Goal: Task Accomplishment & Management: Use online tool/utility

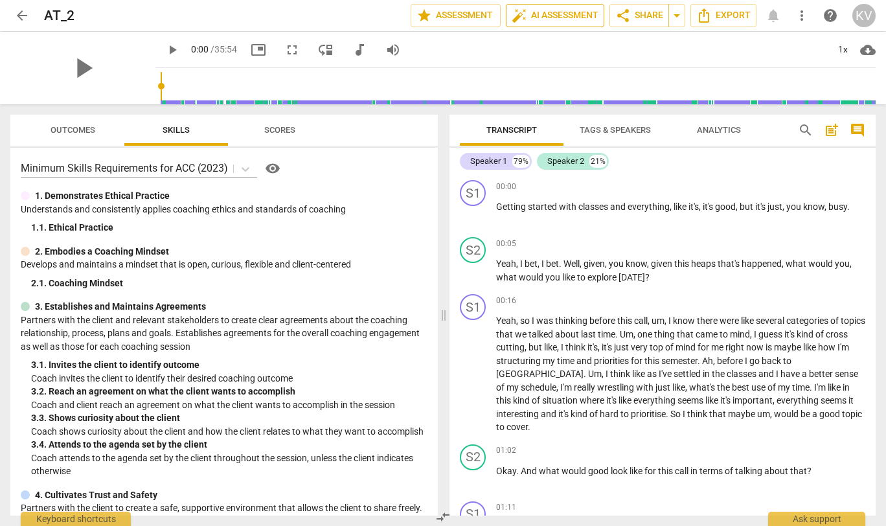
click at [576, 19] on span "auto_fix_high AI Assessment" at bounding box center [555, 16] width 87 height 16
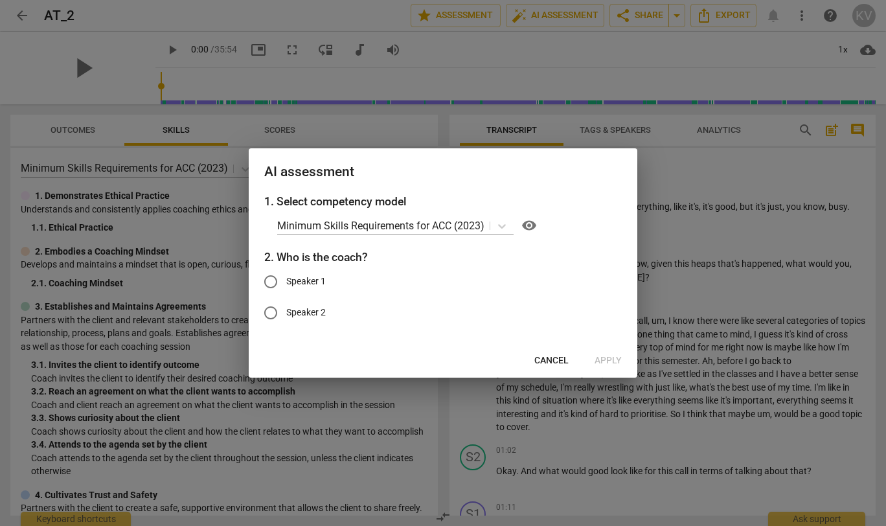
click at [539, 356] on span "Cancel" at bounding box center [551, 360] width 34 height 13
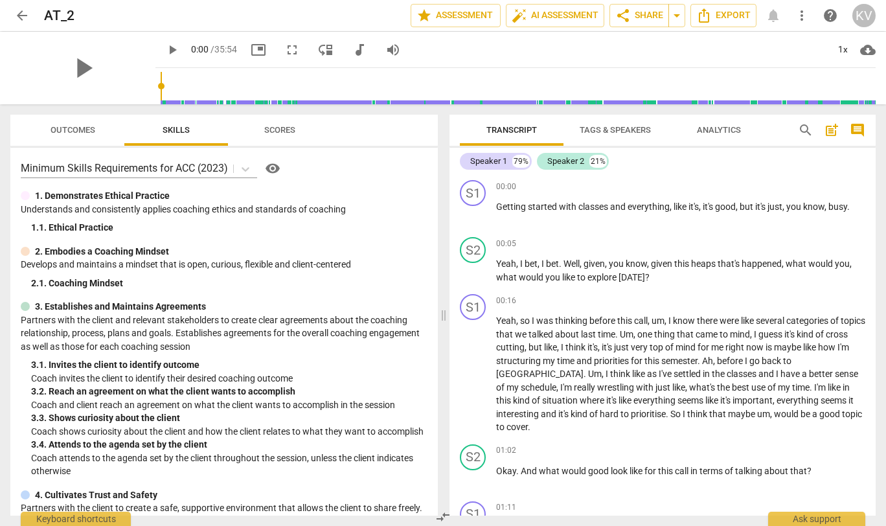
click at [606, 137] on span "Tags & Speakers" at bounding box center [615, 130] width 102 height 17
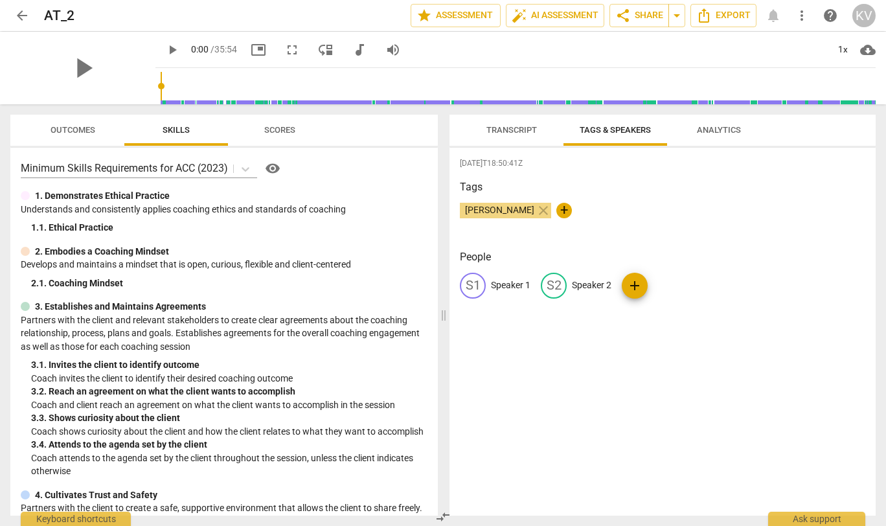
click at [505, 134] on span "Transcript" at bounding box center [511, 130] width 51 height 10
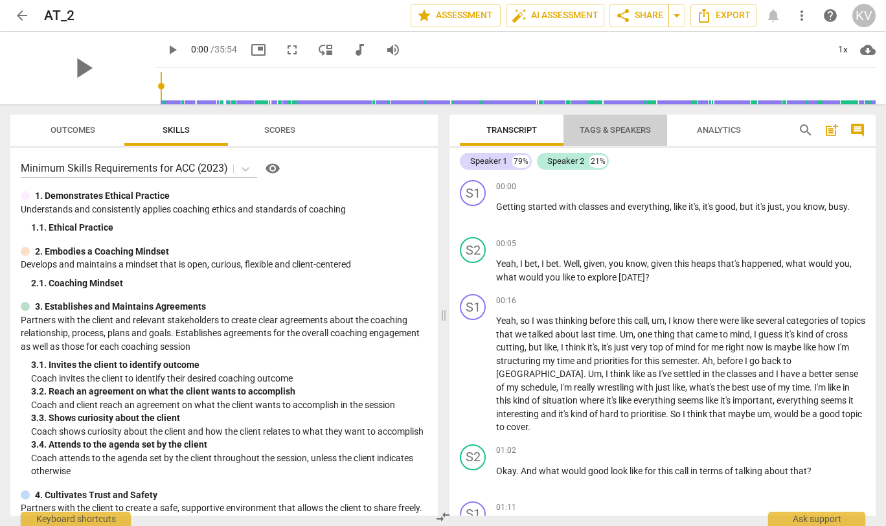
click at [607, 133] on span "Tags & Speakers" at bounding box center [615, 130] width 71 height 10
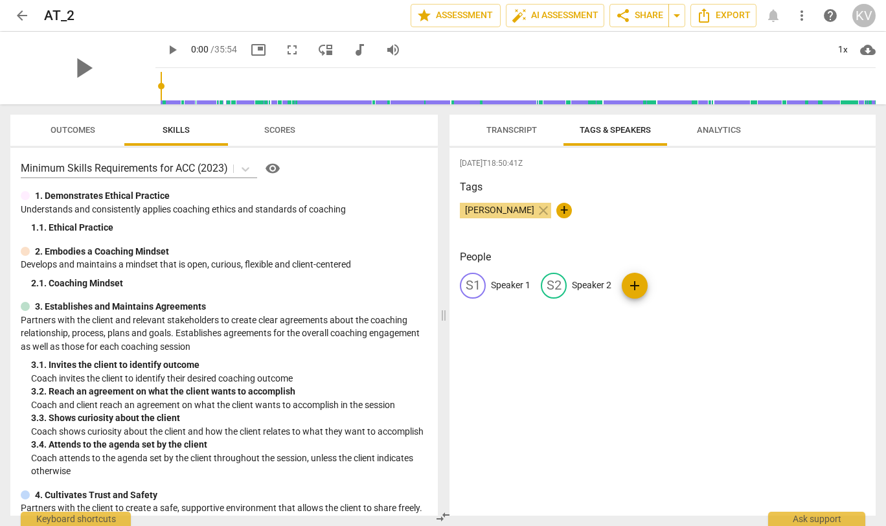
click at [596, 281] on p "Speaker 2" at bounding box center [592, 286] width 40 height 14
type input "Kent"
click at [505, 284] on p "Speaker 1" at bounding box center [511, 286] width 40 height 14
type input "[PERSON_NAME]"
click at [586, 427] on div "[DATE]T18:50:41Z Tags [PERSON_NAME] close + People edit [PERSON_NAME] [PERSON_N…" at bounding box center [663, 332] width 426 height 368
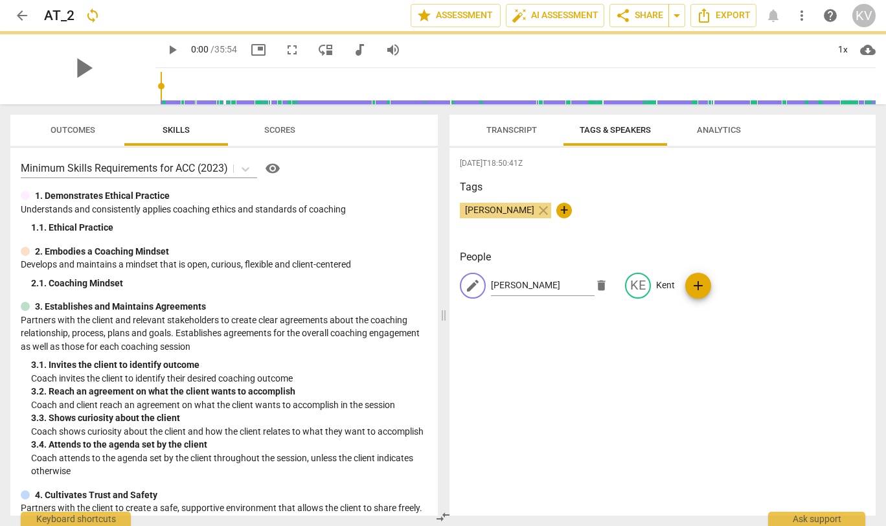
click at [505, 131] on span "Transcript" at bounding box center [511, 130] width 51 height 10
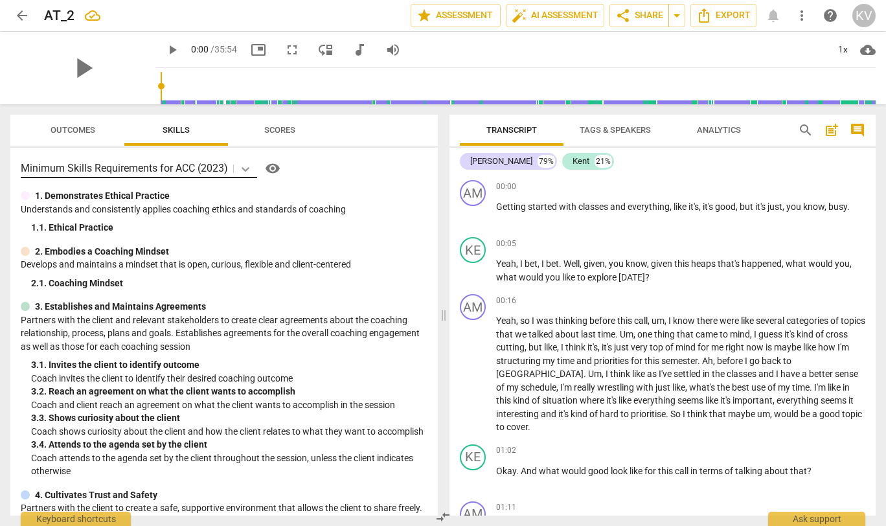
click at [247, 170] on icon at bounding box center [245, 169] width 13 height 13
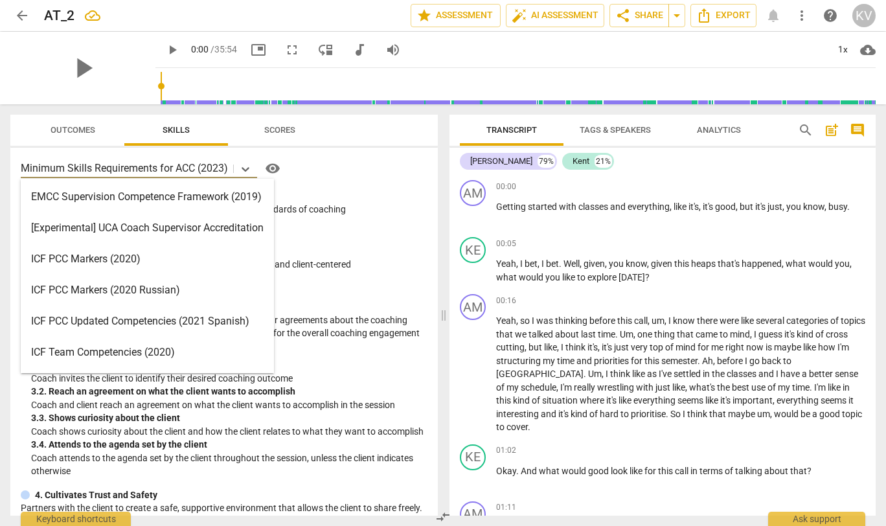
click at [188, 258] on div "ICF PCC Markers (2020)" at bounding box center [147, 259] width 253 height 31
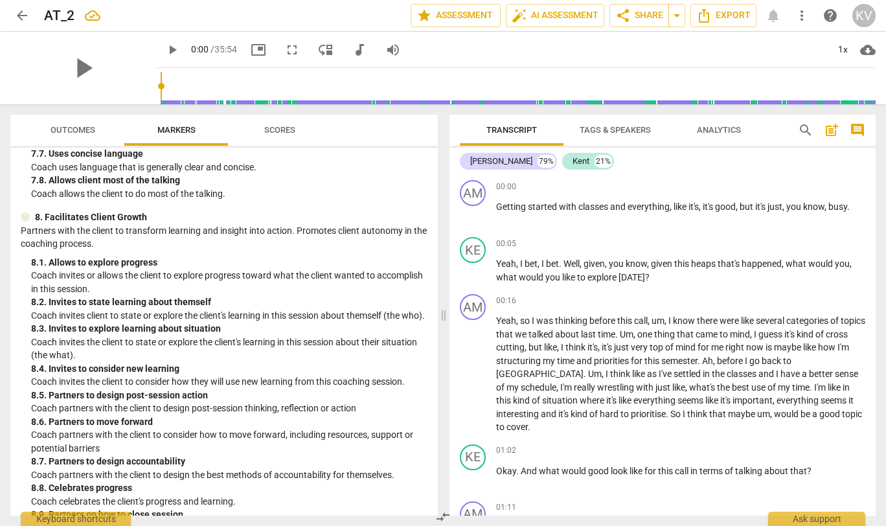
scroll to position [1418, 0]
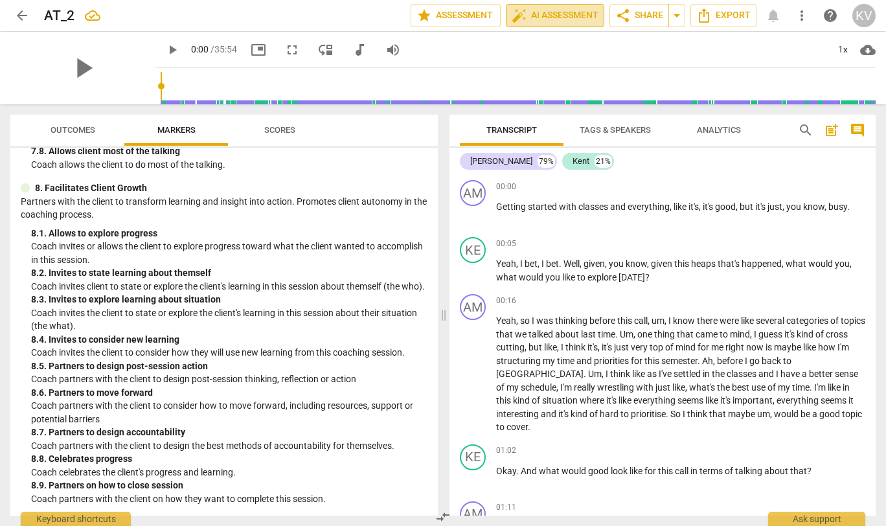
click at [570, 14] on span "auto_fix_high AI Assessment" at bounding box center [555, 16] width 87 height 16
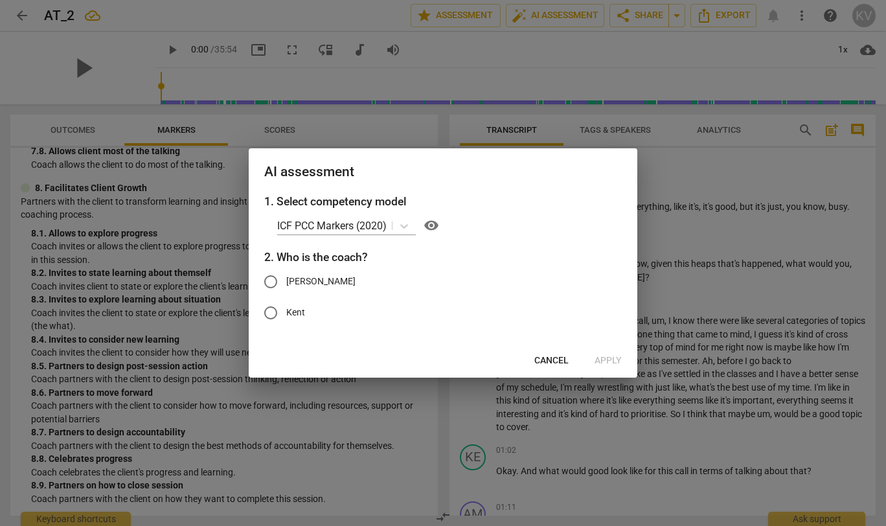
click at [277, 321] on input "Kent" at bounding box center [270, 312] width 31 height 31
radio input "true"
click at [612, 362] on span "Apply" at bounding box center [608, 360] width 27 height 13
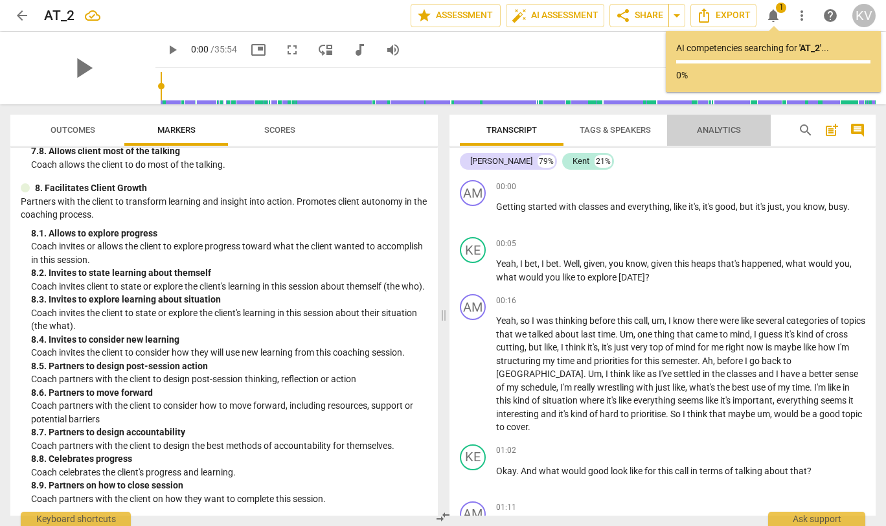
click at [720, 138] on span "Analytics" at bounding box center [718, 130] width 75 height 17
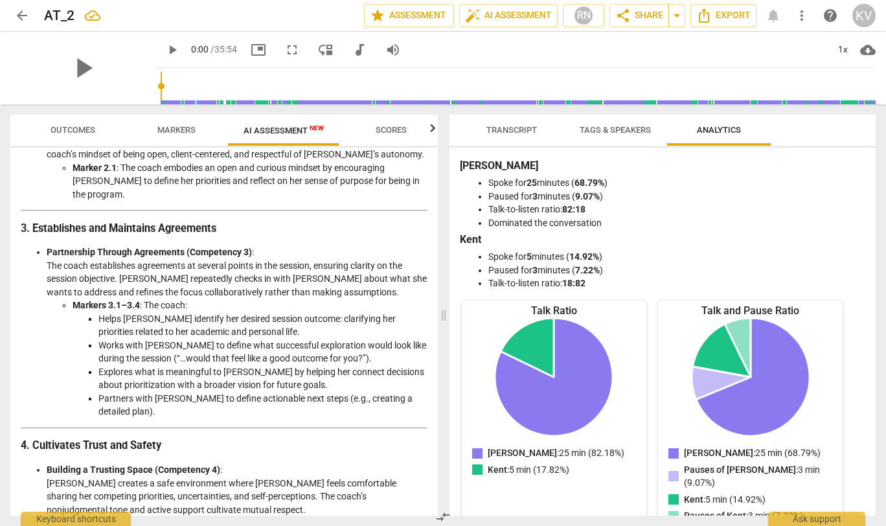
scroll to position [431, 0]
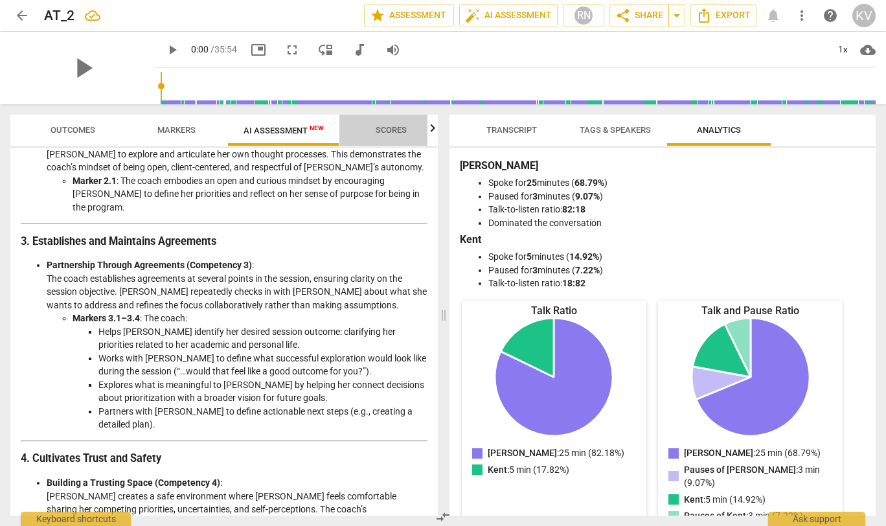
click at [391, 132] on span "Scores" at bounding box center [391, 130] width 31 height 10
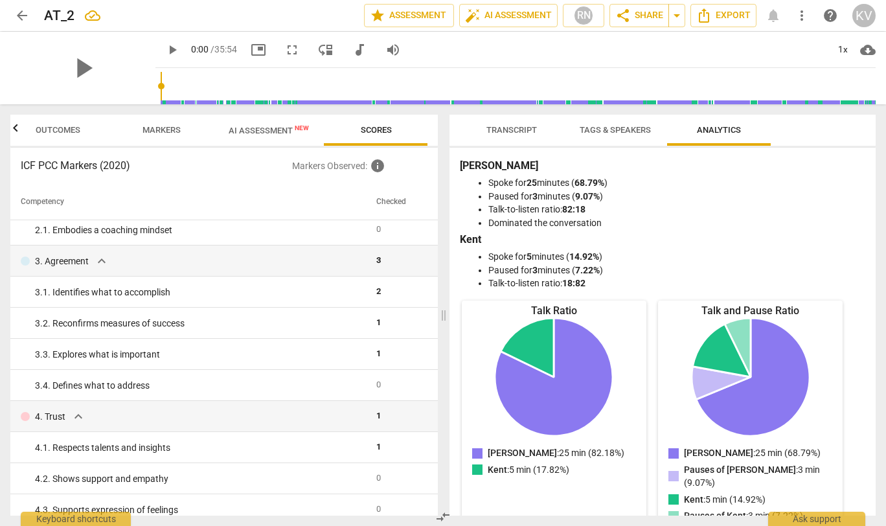
scroll to position [0, 0]
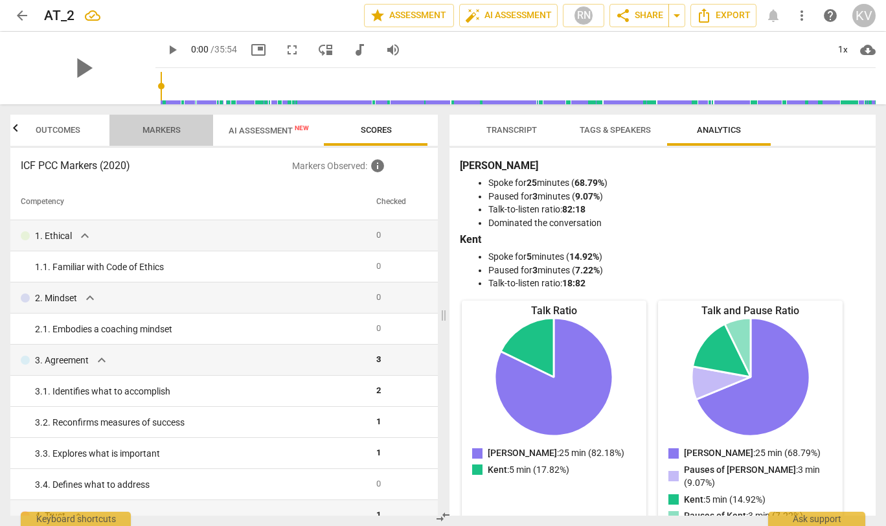
click at [174, 135] on span "Markers" at bounding box center [161, 130] width 69 height 17
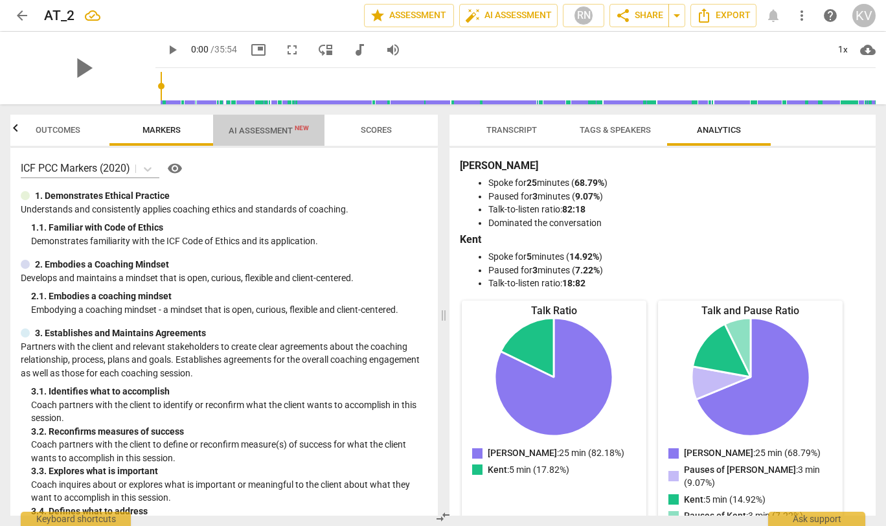
click at [289, 131] on span "AI Assessment New" at bounding box center [269, 131] width 80 height 10
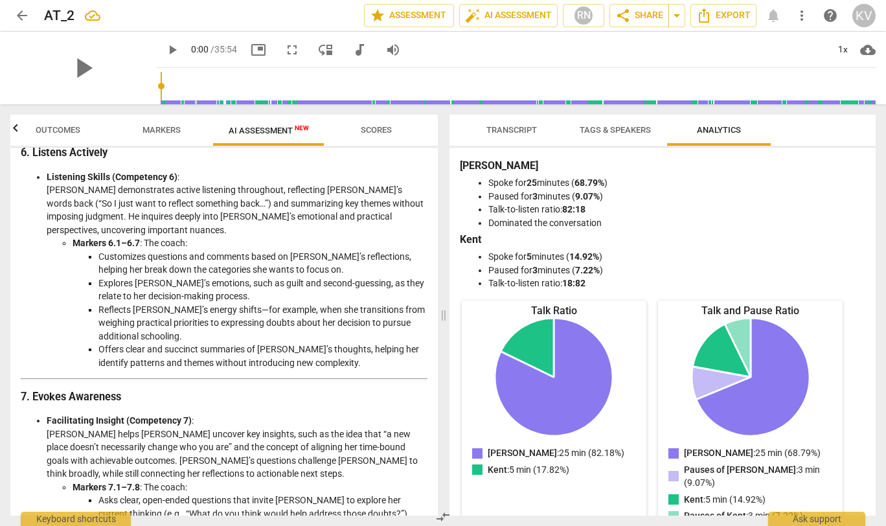
scroll to position [1226, 0]
click at [251, 48] on span "picture_in_picture" at bounding box center [259, 50] width 16 height 16
click at [354, 85] on input "range" at bounding box center [518, 85] width 715 height 41
type input "704"
